Goal: Book appointment/travel/reservation

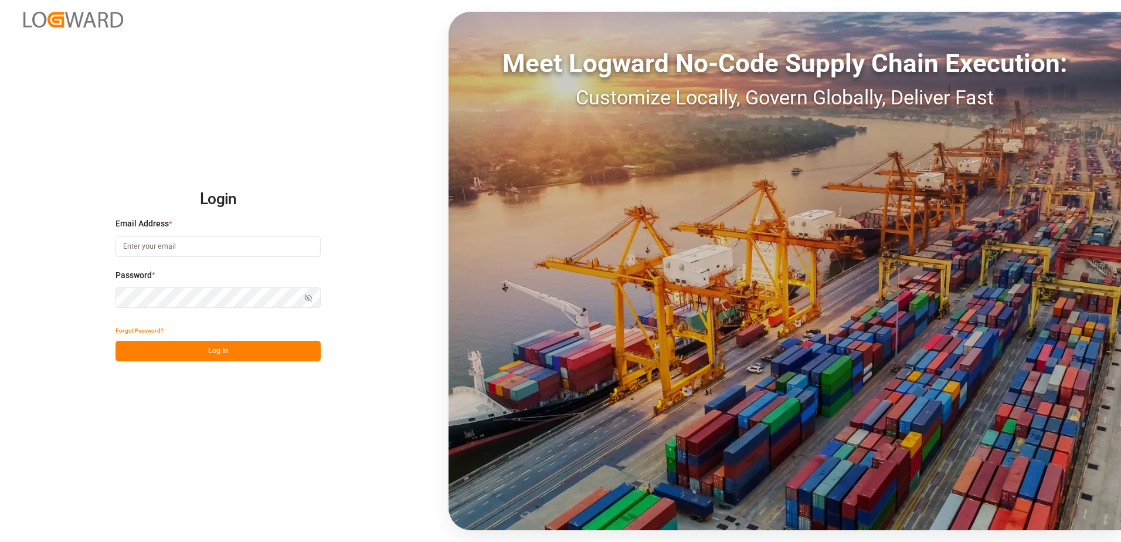
click at [215, 247] on input at bounding box center [218, 246] width 205 height 21
type input "DPd#659&CB"
drag, startPoint x: 202, startPoint y: 247, endPoint x: 103, endPoint y: 239, distance: 98.9
click at [105, 239] on div "Login Email Address * DPd#659&CB Enter a valid email. Password * Show password …" at bounding box center [560, 271] width 1121 height 542
type input "[PERSON_NAME][EMAIL_ADDRESS][DOMAIN_NAME]"
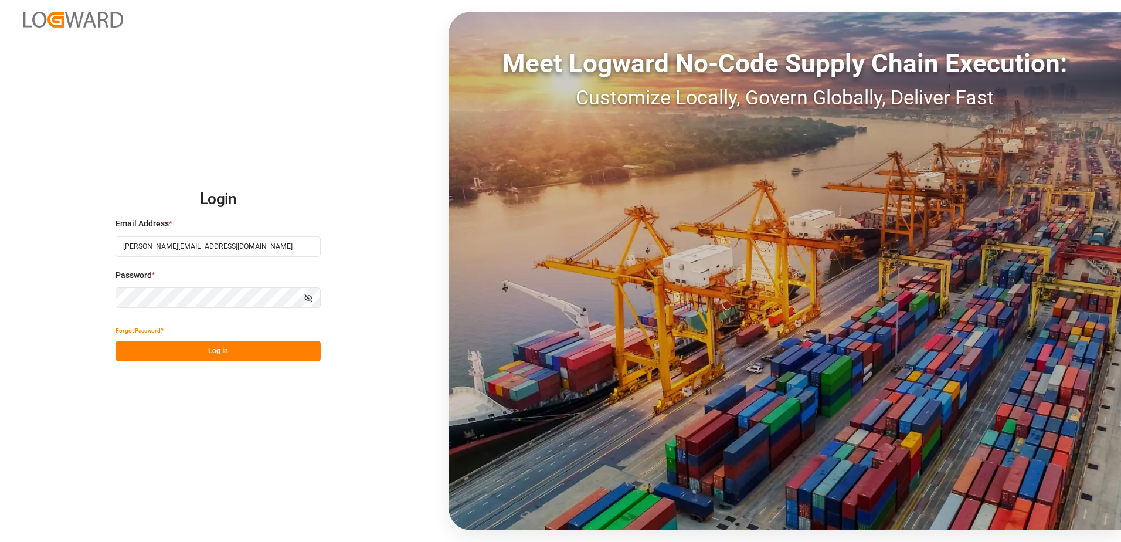
click at [113, 298] on div "Login Email Address * [EMAIL_ADDRESS][DOMAIN_NAME] Password * Show password For…" at bounding box center [560, 271] width 1121 height 542
click at [133, 350] on button "Log In" at bounding box center [218, 351] width 205 height 21
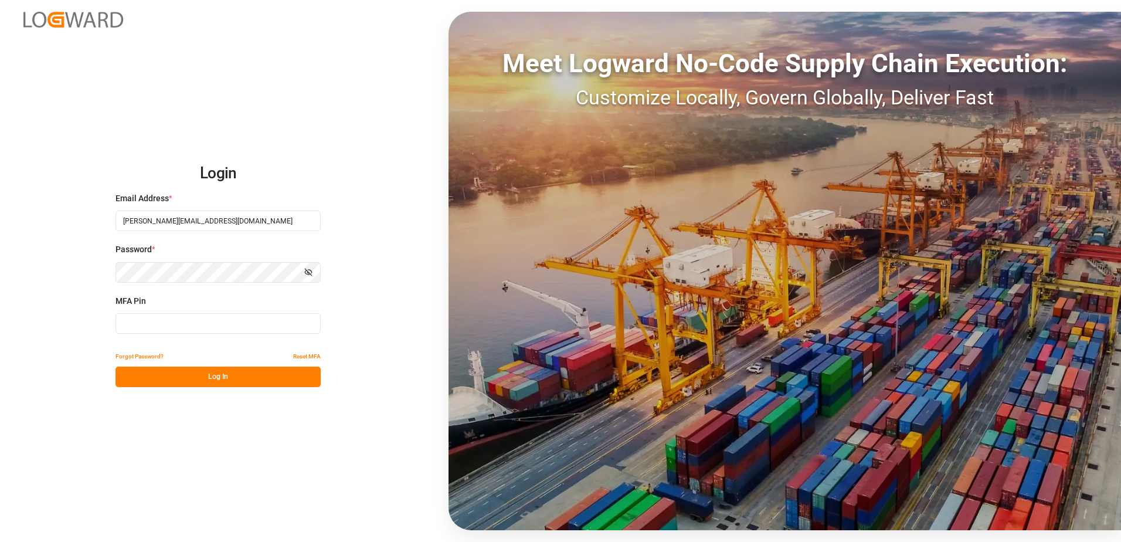
click at [131, 326] on input at bounding box center [218, 323] width 205 height 21
type input "850973"
click at [242, 382] on button "Log In" at bounding box center [218, 377] width 205 height 21
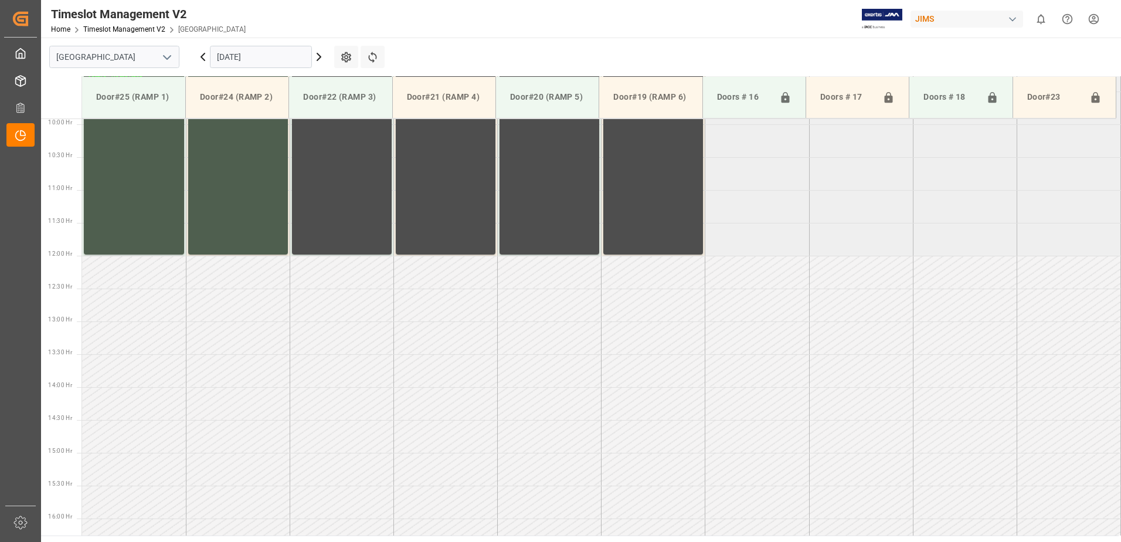
scroll to position [547, 0]
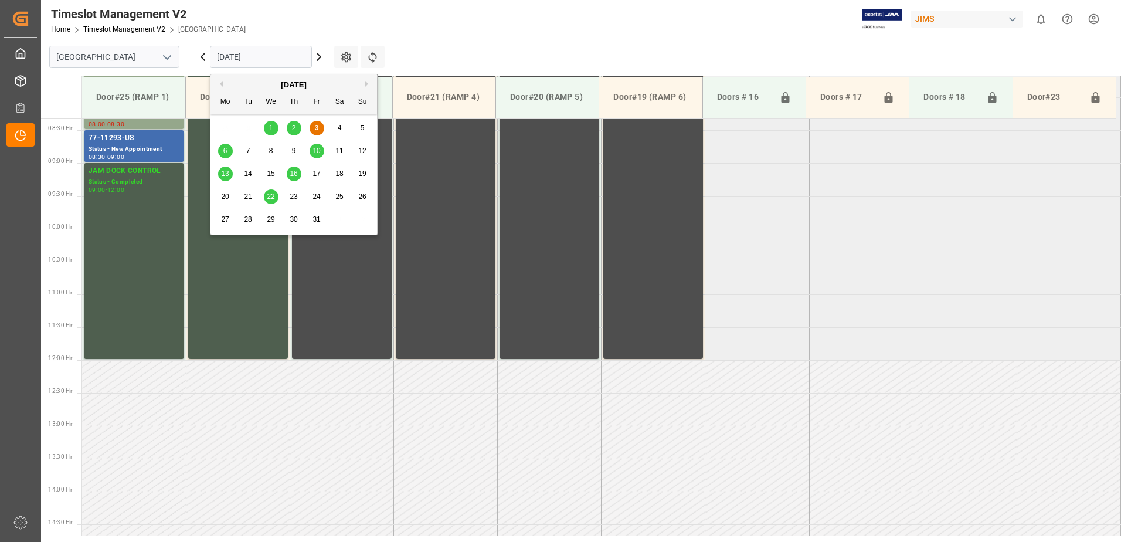
click at [276, 56] on input "[DATE]" at bounding box center [261, 57] width 102 height 22
click at [226, 153] on span "6" at bounding box center [225, 151] width 4 height 8
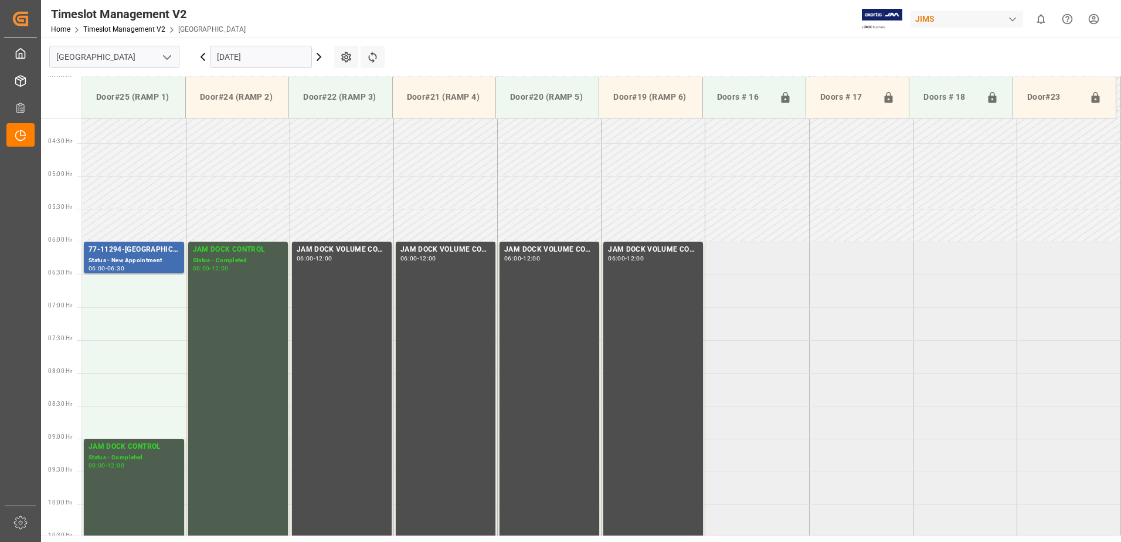
scroll to position [253, 0]
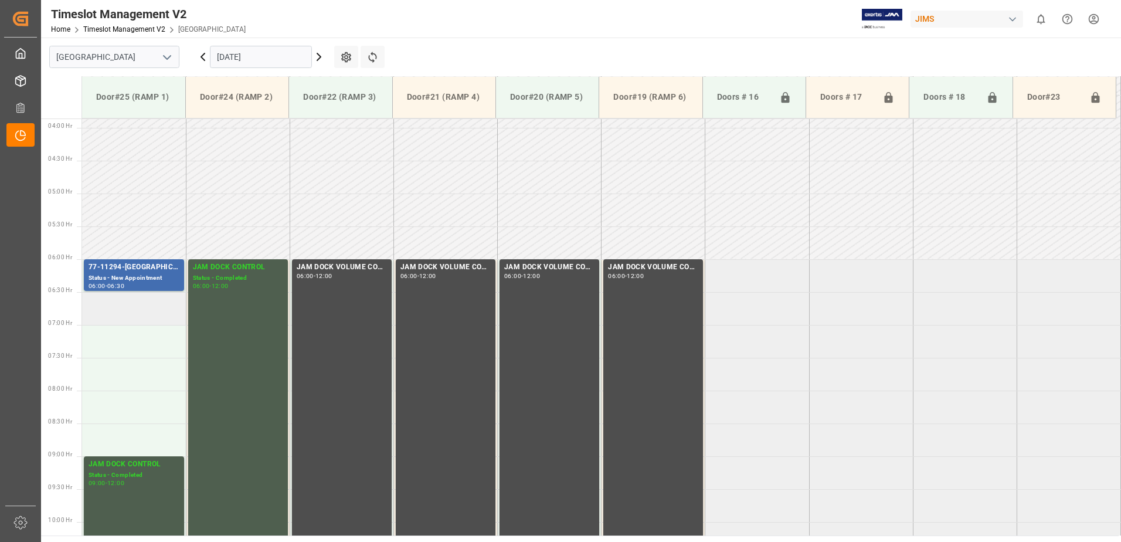
click at [127, 308] on td at bounding box center [134, 308] width 104 height 33
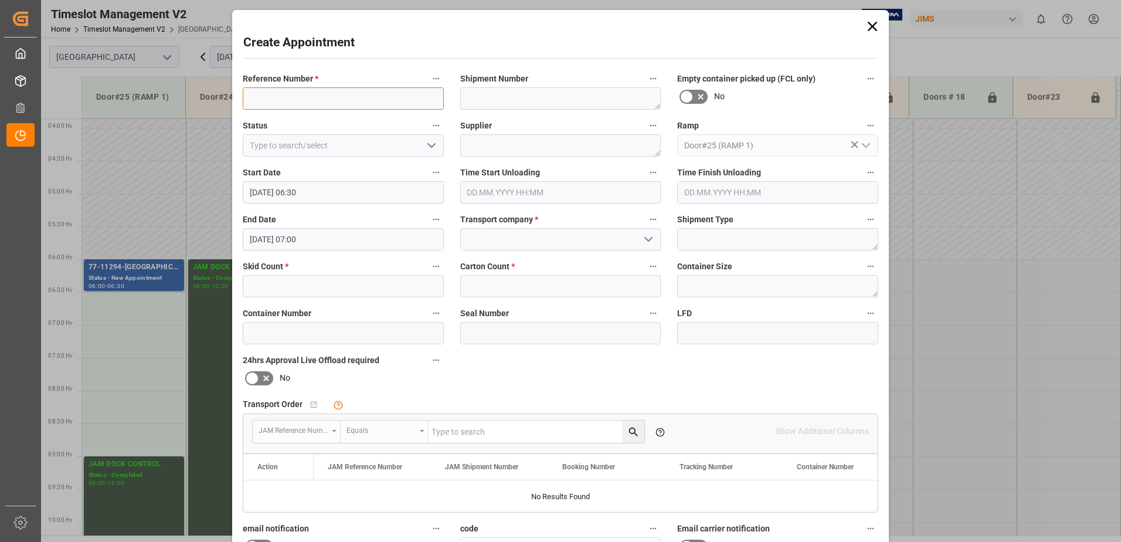
click at [305, 98] on input at bounding box center [343, 98] width 201 height 22
type input "RMA RETURNS"
click at [430, 147] on polyline "open menu" at bounding box center [431, 146] width 7 height 4
click at [383, 253] on div "New Appointment" at bounding box center [343, 250] width 200 height 26
type input "New Appointment"
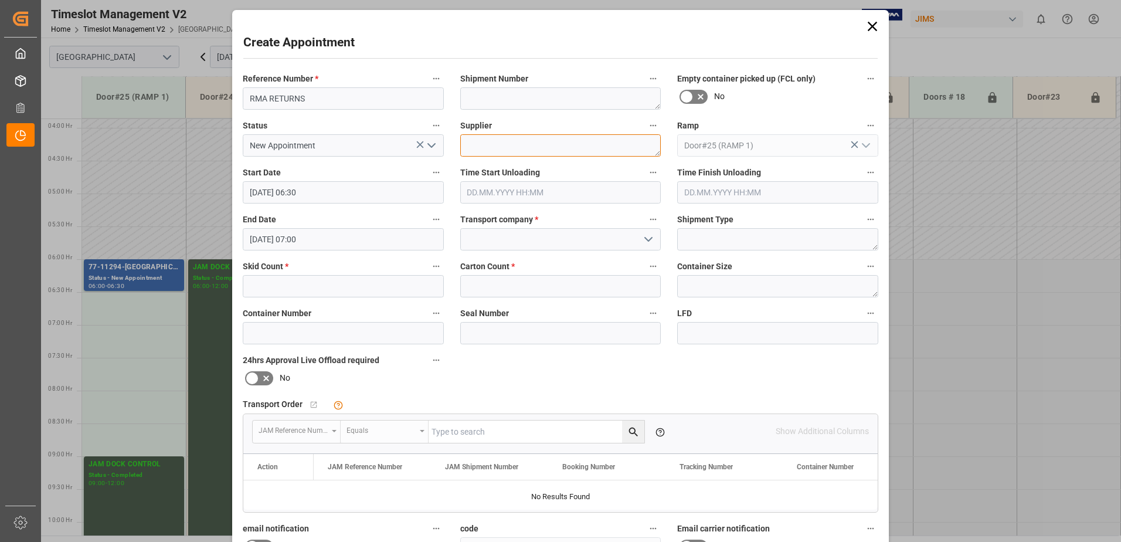
click at [478, 146] on textarea at bounding box center [560, 145] width 201 height 22
type textarea "Canadian Tire"
click at [648, 240] on polyline "open menu" at bounding box center [648, 239] width 7 height 4
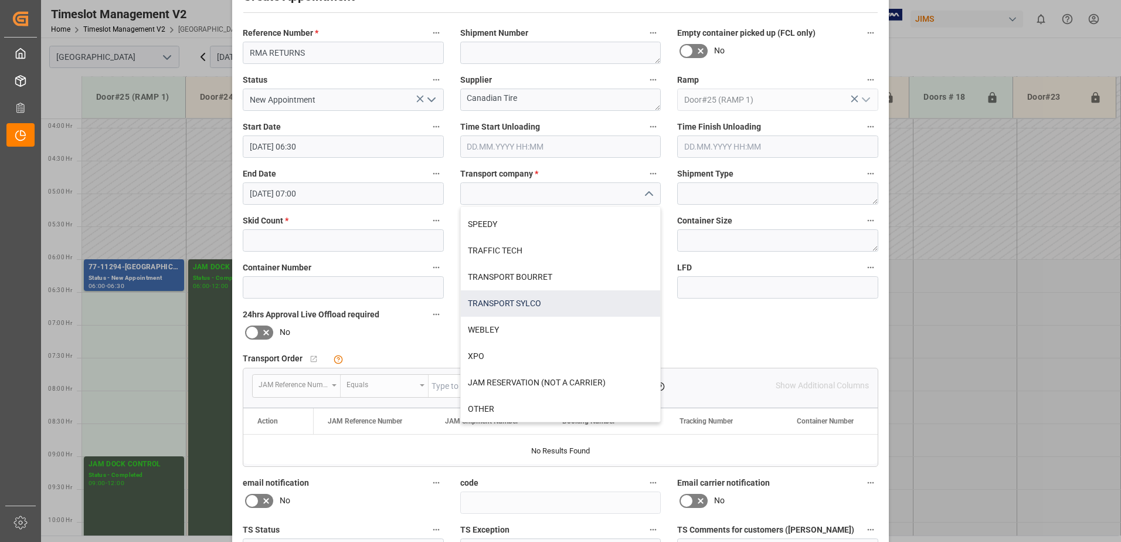
scroll to position [117, 0]
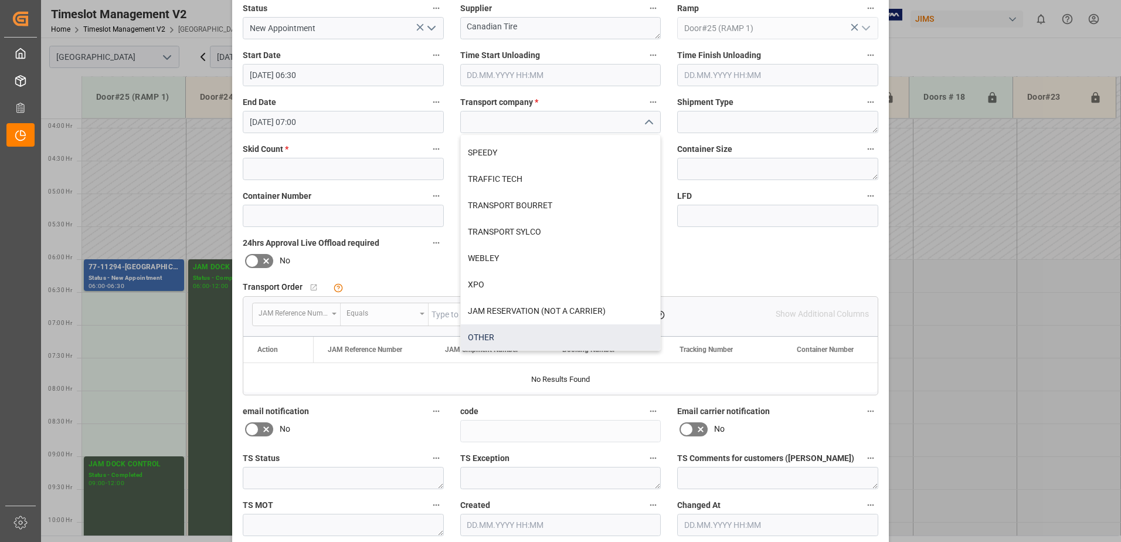
click at [484, 337] on div "OTHER" at bounding box center [561, 337] width 200 height 26
type input "OTHER"
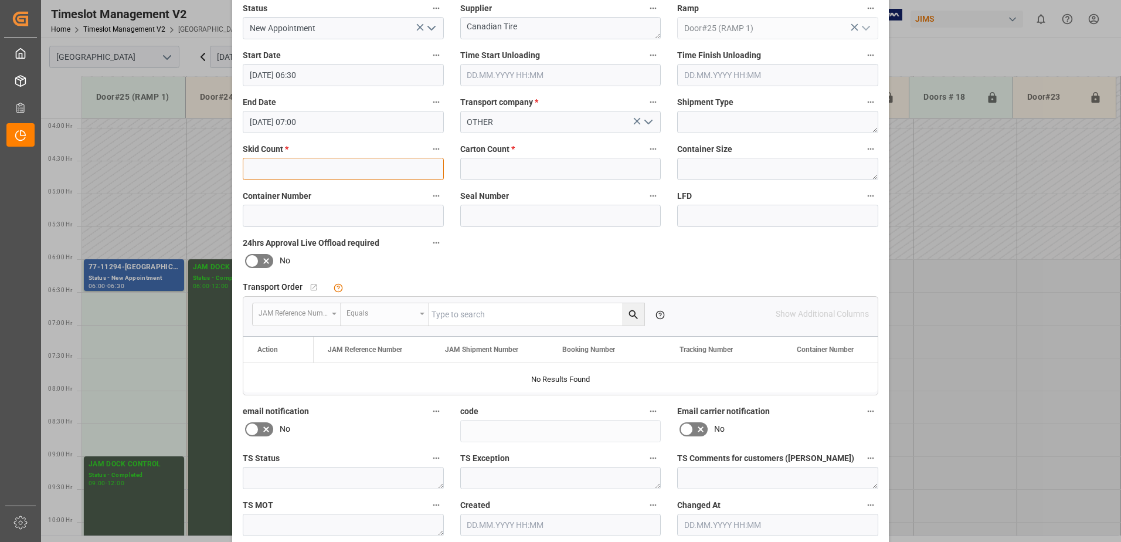
click at [300, 171] on input "text" at bounding box center [343, 169] width 201 height 22
type input "1"
click at [490, 167] on input "text" at bounding box center [560, 169] width 201 height 22
type input "1"
click at [694, 216] on input at bounding box center [777, 216] width 201 height 22
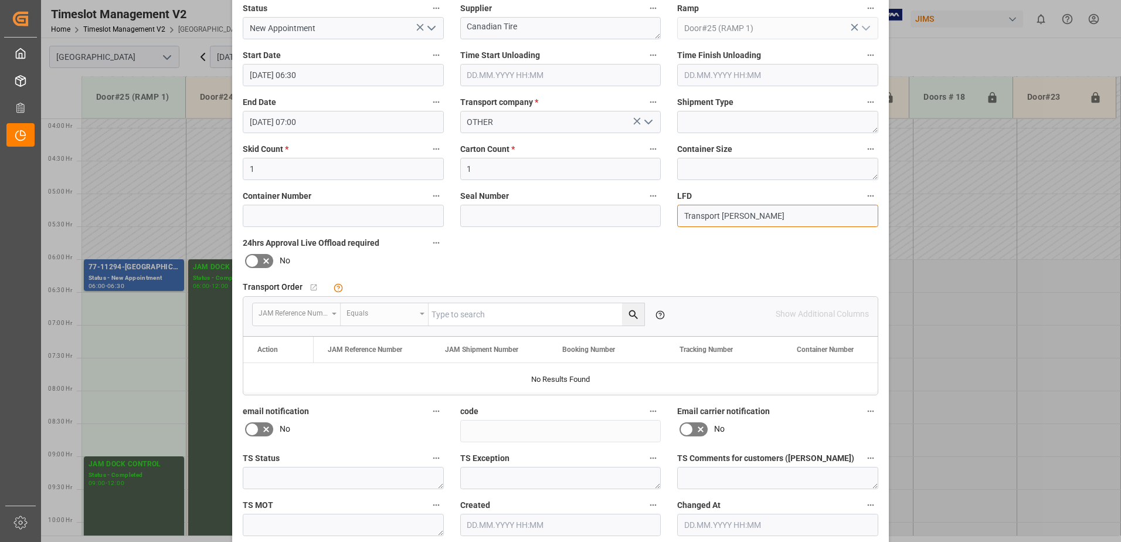
click at [738, 214] on input "Transport [PERSON_NAME]" at bounding box center [777, 216] width 201 height 22
type input "Transport [PERSON_NAME]"
drag, startPoint x: 735, startPoint y: 216, endPoint x: 682, endPoint y: 259, distance: 68.0
click at [682, 259] on div "Reference Number * RMA RETURNS Shipment Number Empty container picked up (FCL o…" at bounding box center [561, 245] width 652 height 591
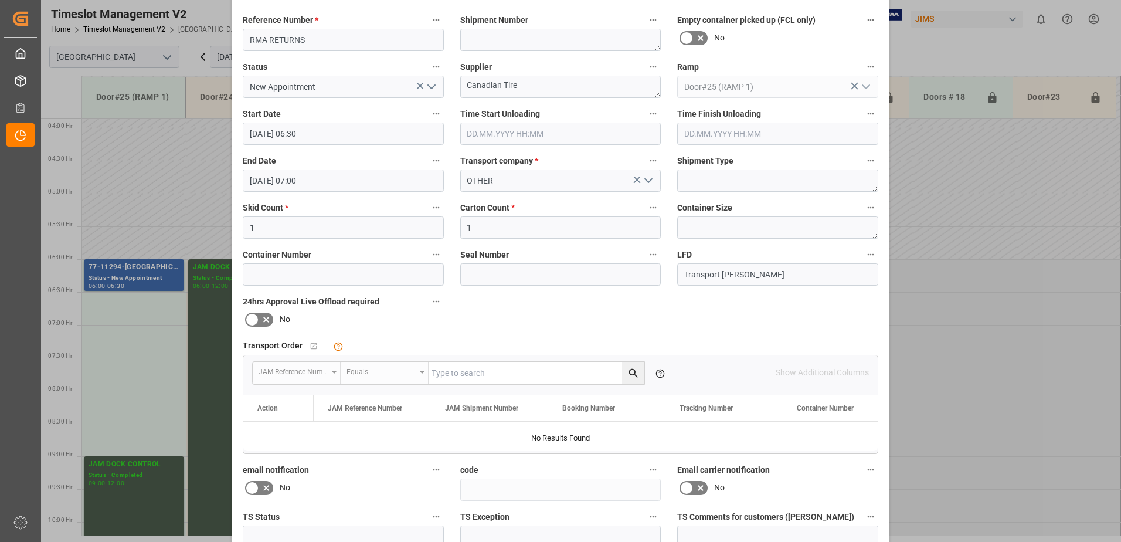
scroll to position [171, 0]
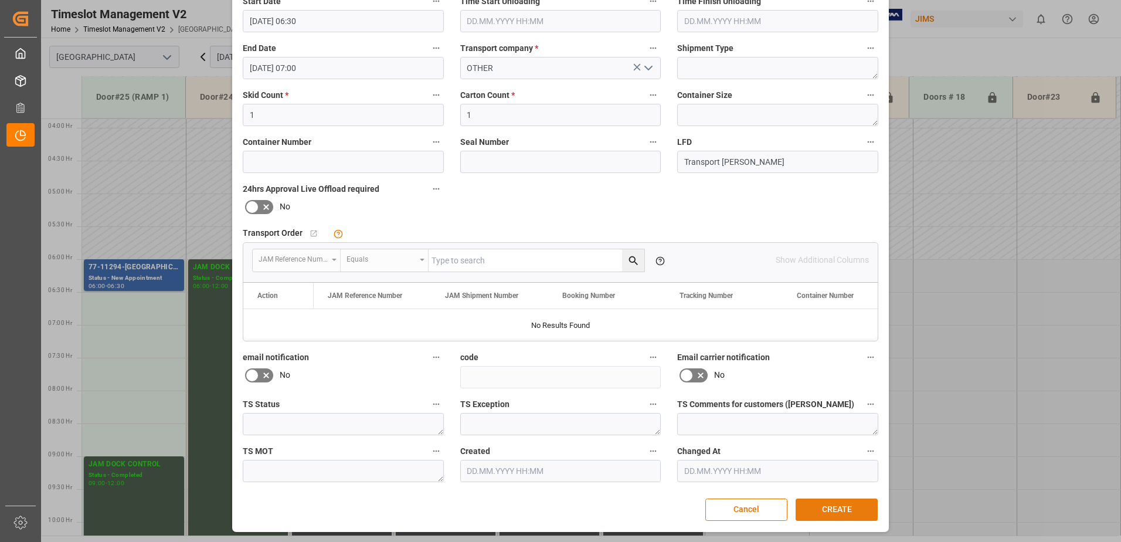
click at [828, 507] on button "CREATE" at bounding box center [837, 509] width 82 height 22
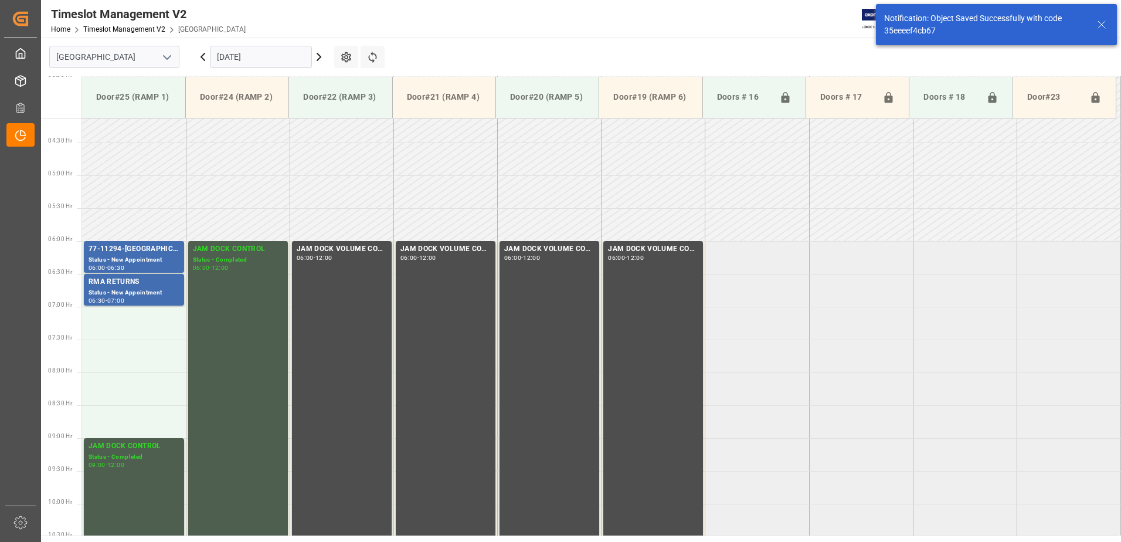
scroll to position [321, 0]
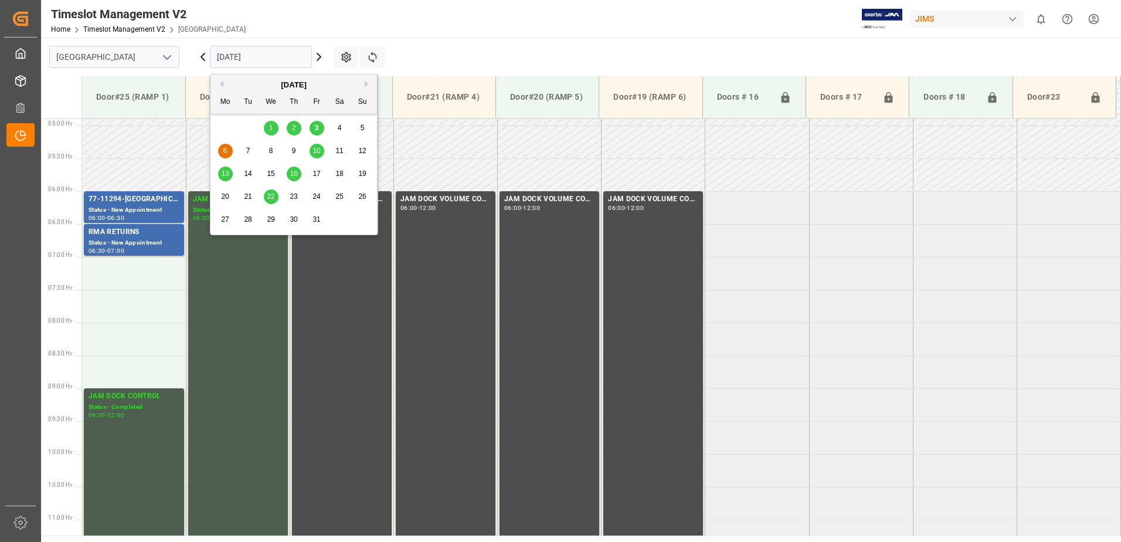
click at [269, 56] on input "[DATE]" at bounding box center [261, 57] width 102 height 22
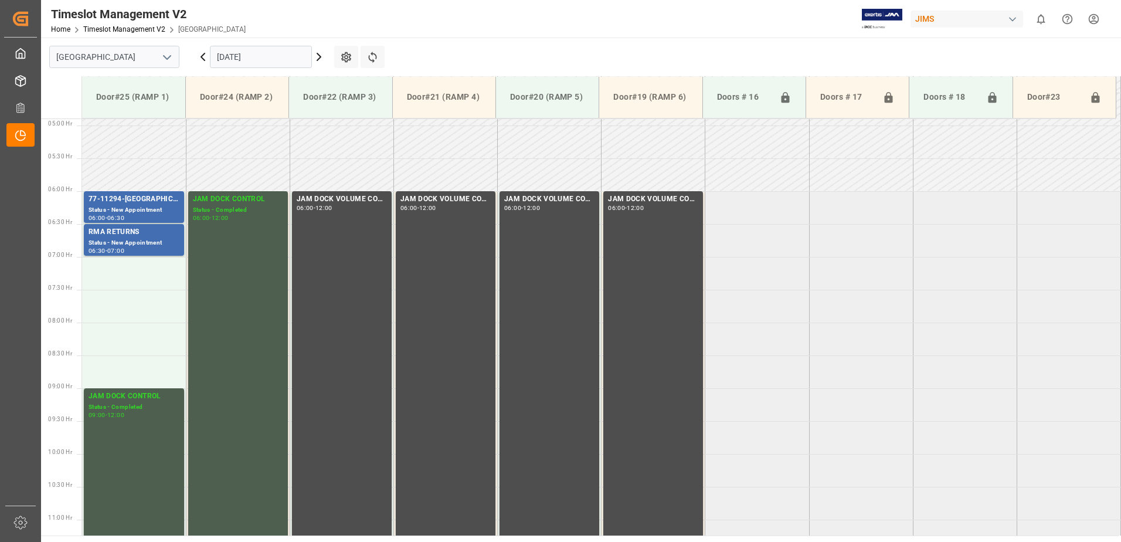
click at [755, 171] on td at bounding box center [757, 174] width 104 height 33
